Goal: Check status: Check status

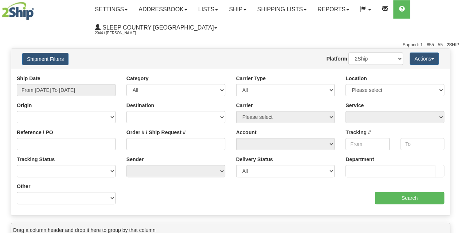
click at [40, 60] on button "Shipment Filters" at bounding box center [45, 59] width 46 height 12
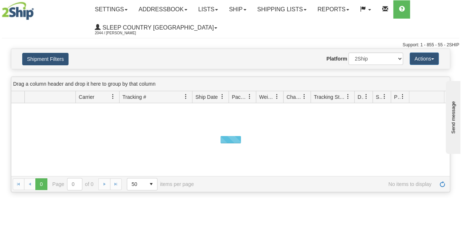
click at [46, 59] on button "Shipment Filters" at bounding box center [45, 59] width 46 height 12
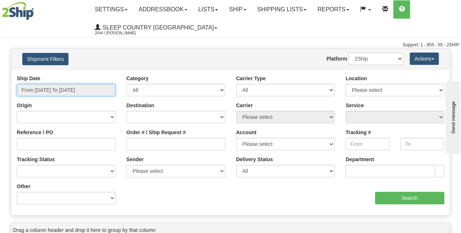
click at [70, 94] on input "From [DATE] To [DATE]" at bounding box center [66, 90] width 99 height 12
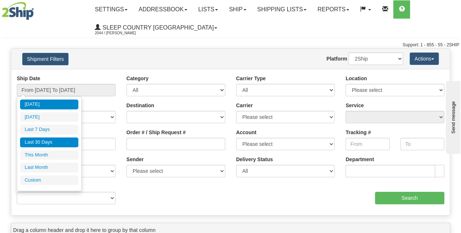
click at [57, 141] on li "Last 30 Days" at bounding box center [49, 142] width 58 height 10
type input "From [DATE] To [DATE]"
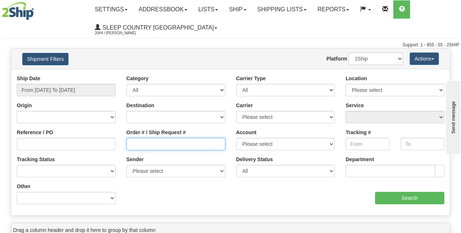
click at [147, 143] on input "Order # / Ship Request #" at bounding box center [176, 144] width 99 height 12
paste input "9000I062695"
type input "9000I062695"
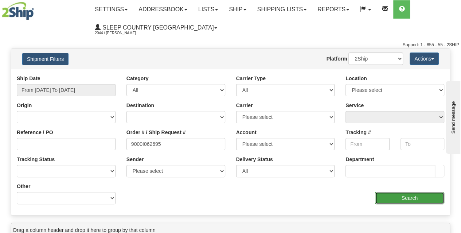
click at [405, 199] on input "Search" at bounding box center [410, 198] width 70 height 12
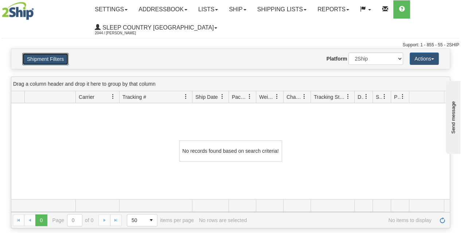
click at [46, 64] on button "Shipment Filters" at bounding box center [45, 59] width 46 height 12
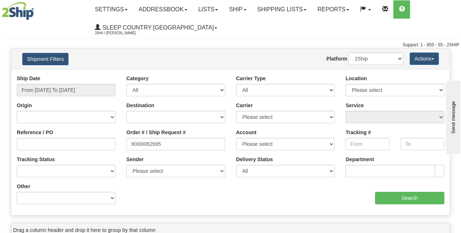
click at [68, 97] on div "Ship Date From [DATE] To [DATE]" at bounding box center [66, 88] width 110 height 27
click at [61, 92] on input "From [DATE] To [DATE]" at bounding box center [66, 90] width 99 height 12
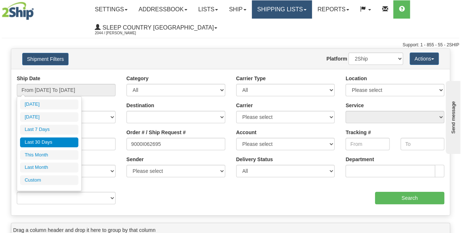
click at [291, 9] on link "Shipping lists" at bounding box center [282, 9] width 60 height 18
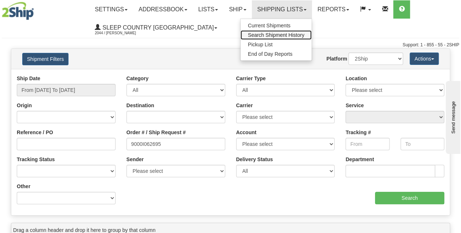
click at [267, 34] on span "Search Shipment History" at bounding box center [276, 35] width 57 height 6
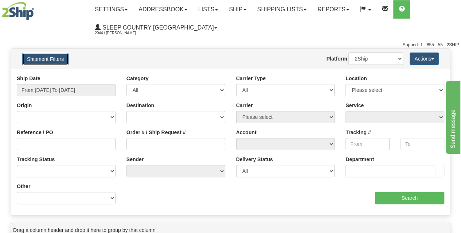
click at [54, 60] on button "Shipment Filters" at bounding box center [45, 59] width 46 height 12
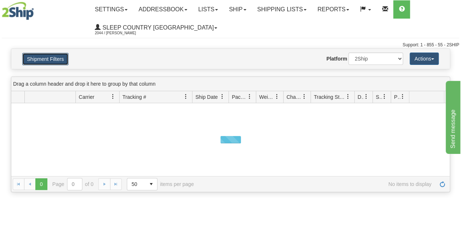
click at [52, 62] on button "Shipment Filters" at bounding box center [45, 59] width 46 height 12
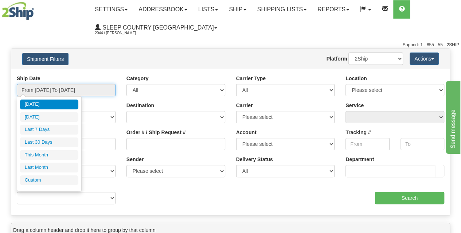
click at [66, 87] on input "From [DATE] To [DATE]" at bounding box center [66, 90] width 99 height 12
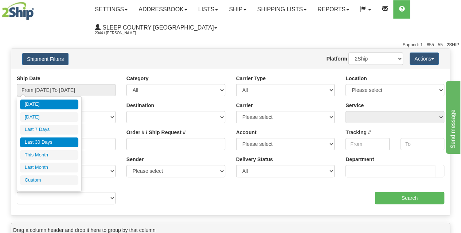
click at [59, 140] on li "Last 30 Days" at bounding box center [49, 142] width 58 height 10
type input "From [DATE] To [DATE]"
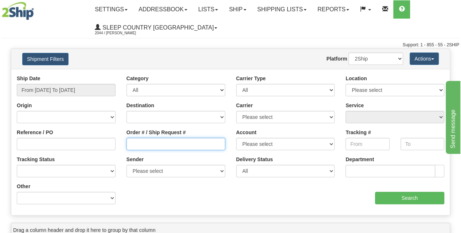
click at [134, 147] on input "Order # / Ship Request #" at bounding box center [176, 144] width 99 height 12
paste input "9000I062695"
type input "9000I062695"
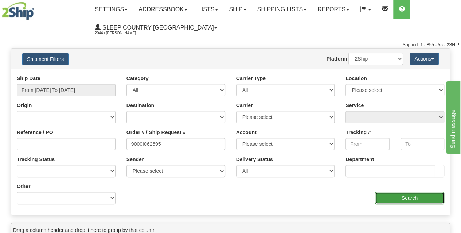
click at [392, 196] on input "Search" at bounding box center [410, 198] width 70 height 12
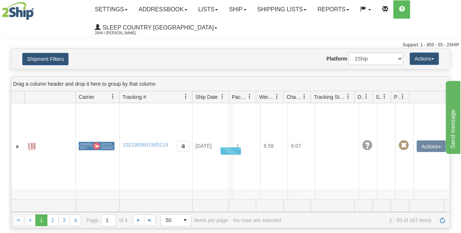
click at [283, 85] on div "Drag a column header and drop it here to group by that column" at bounding box center [230, 84] width 439 height 14
